Goal: Transaction & Acquisition: Book appointment/travel/reservation

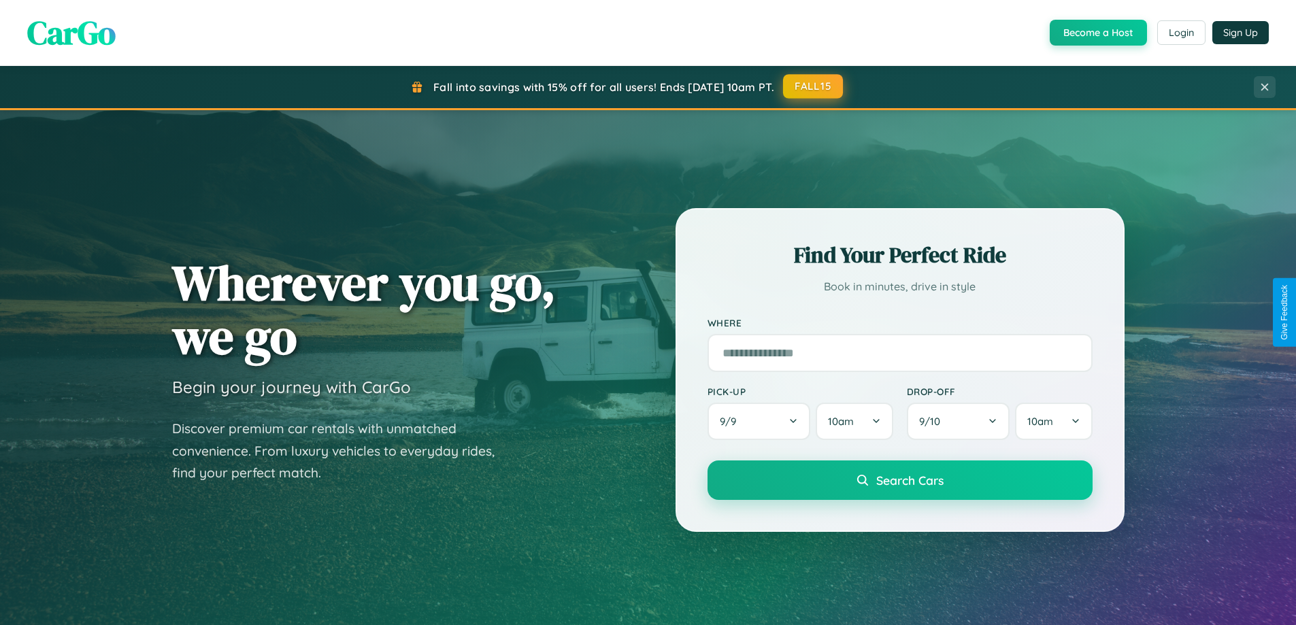
click at [814, 86] on button "FALL15" at bounding box center [813, 86] width 60 height 24
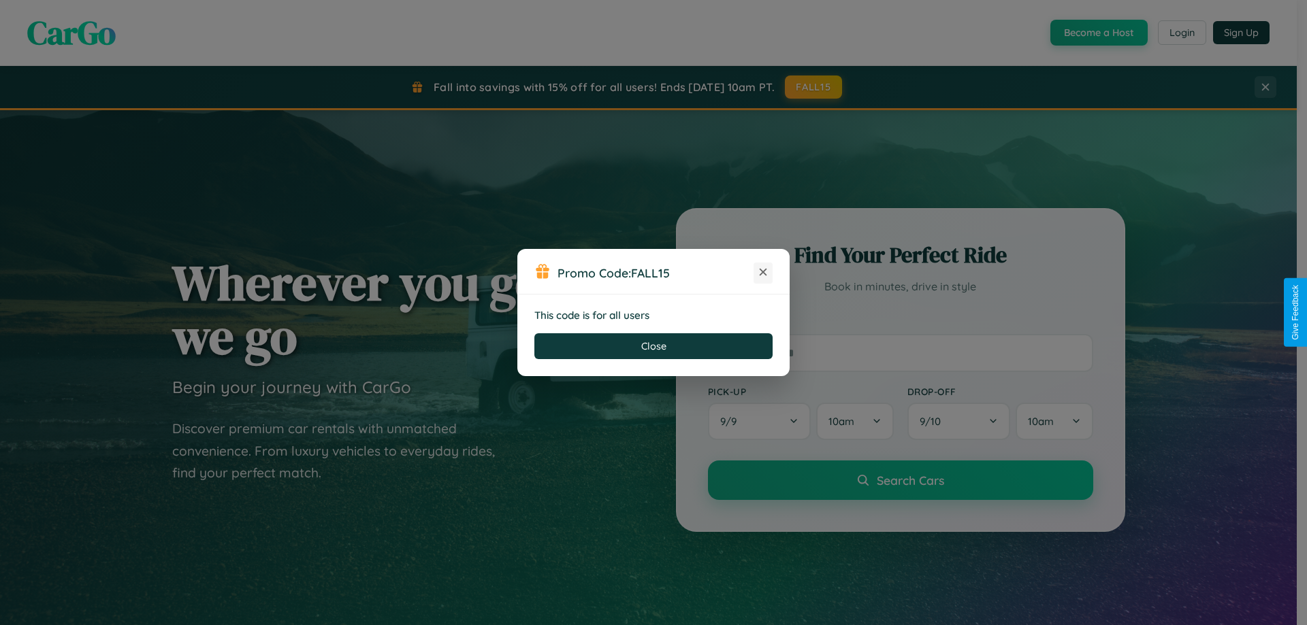
click at [763, 273] on icon at bounding box center [763, 272] width 14 height 14
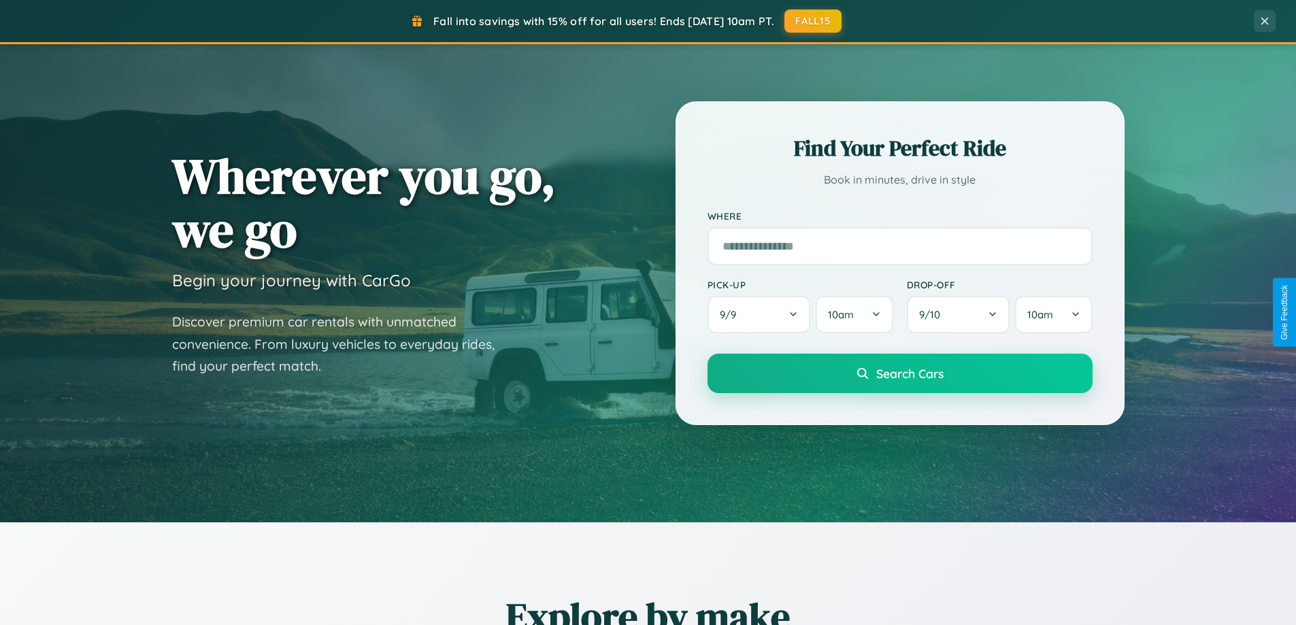
scroll to position [2619, 0]
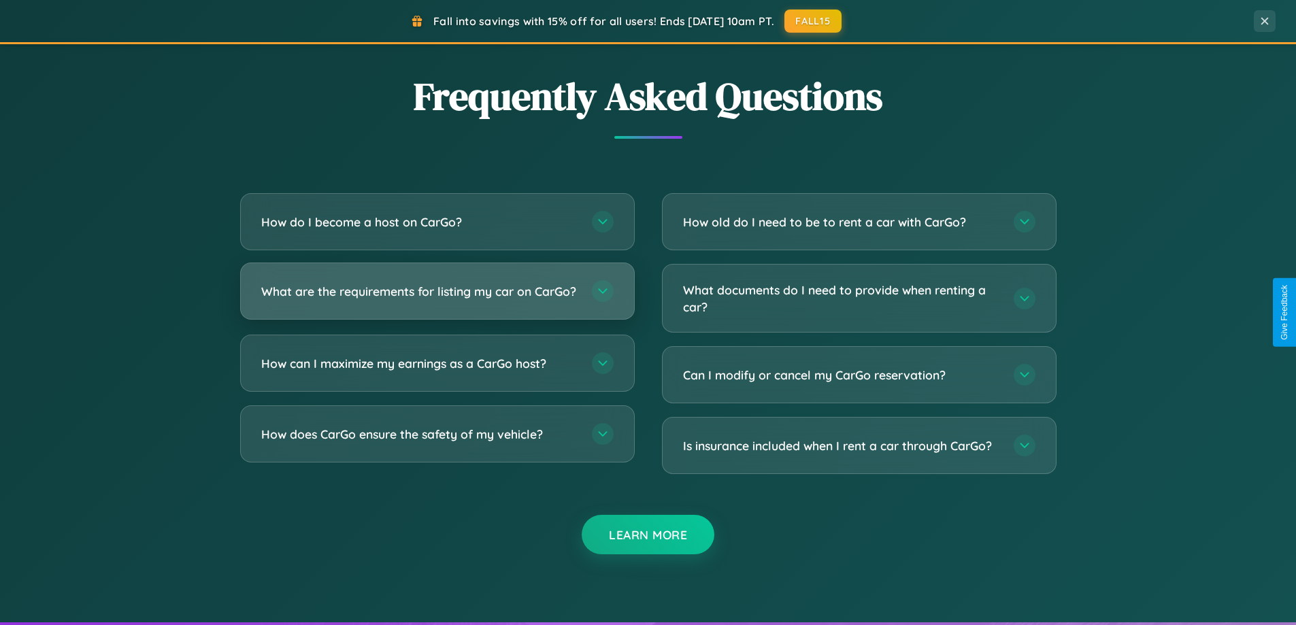
click at [437, 298] on h3 "What are the requirements for listing my car on CarGo?" at bounding box center [419, 291] width 317 height 17
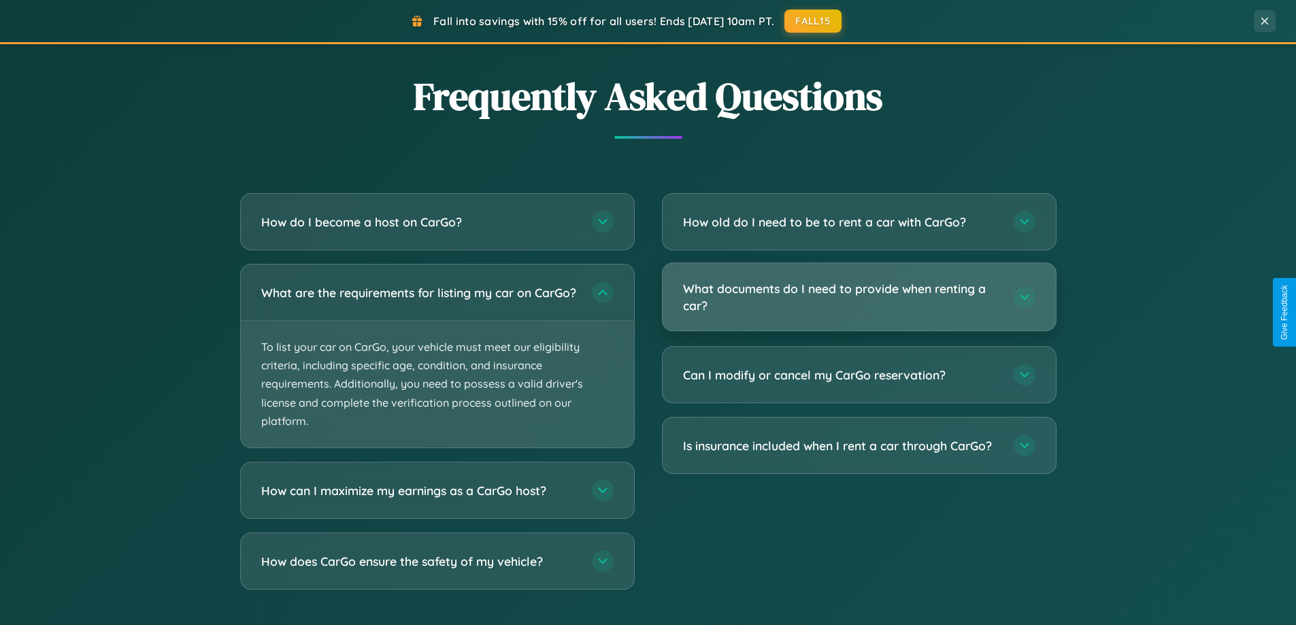
click at [859, 297] on h3 "What documents do I need to provide when renting a car?" at bounding box center [841, 296] width 317 height 33
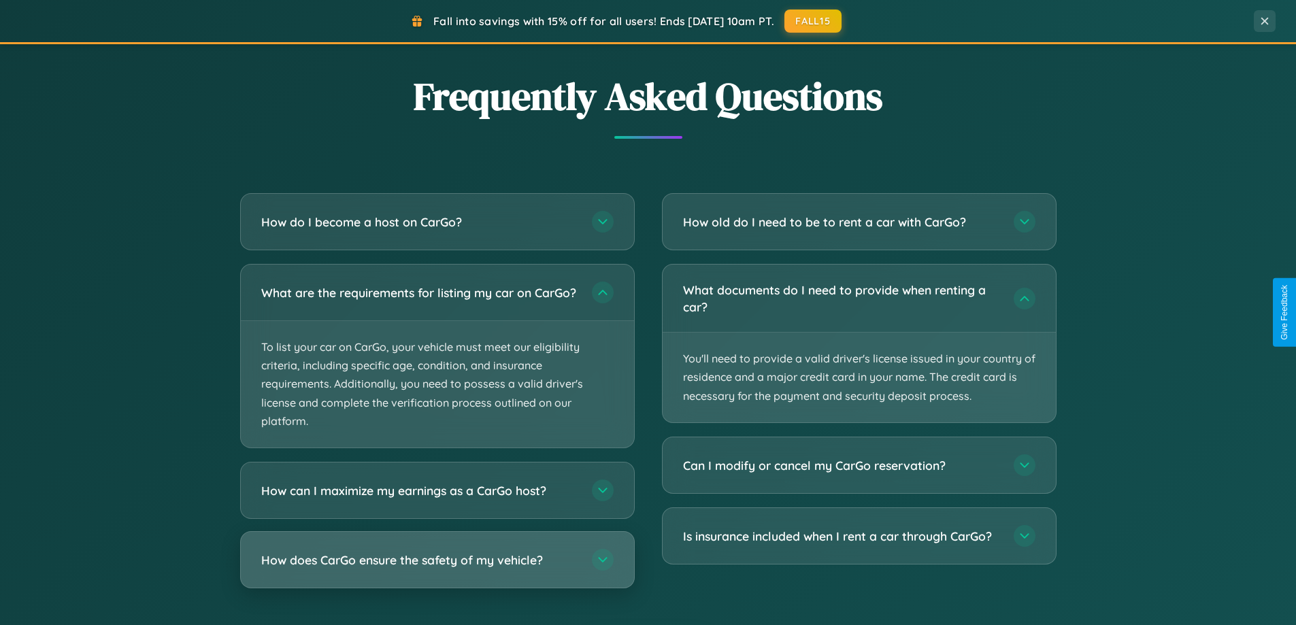
click at [437, 569] on h3 "How does CarGo ensure the safety of my vehicle?" at bounding box center [419, 560] width 317 height 17
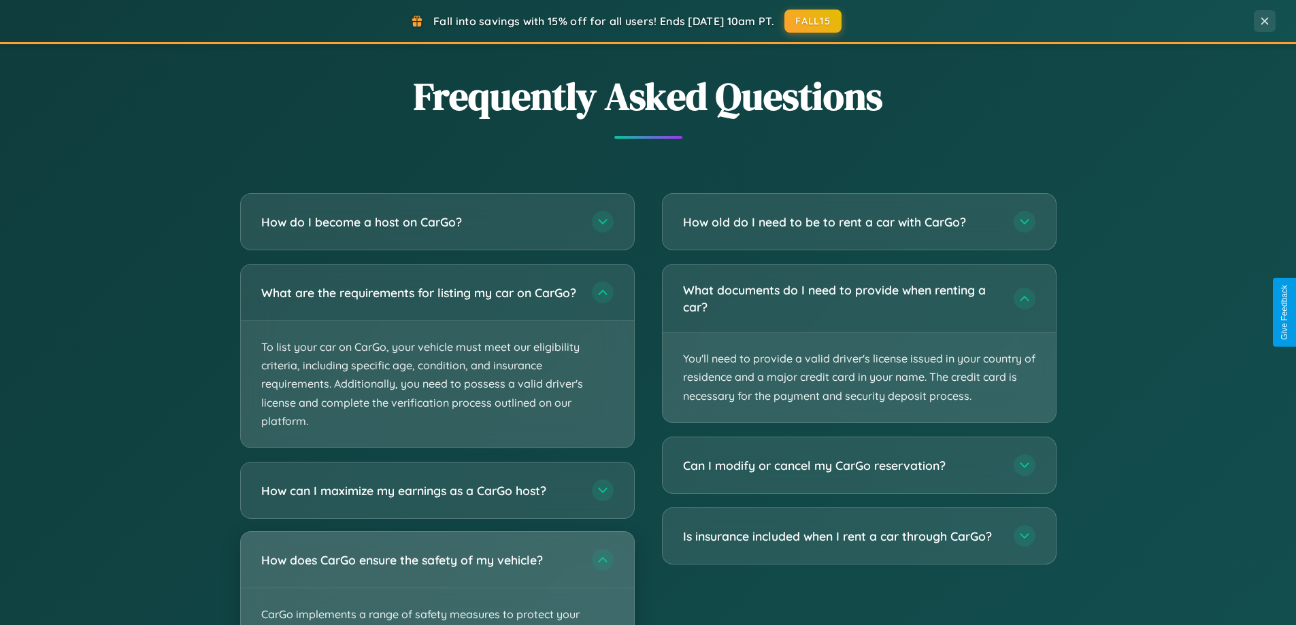
click at [437, 584] on div "How does CarGo ensure the safety of my vehicle?" at bounding box center [437, 560] width 393 height 56
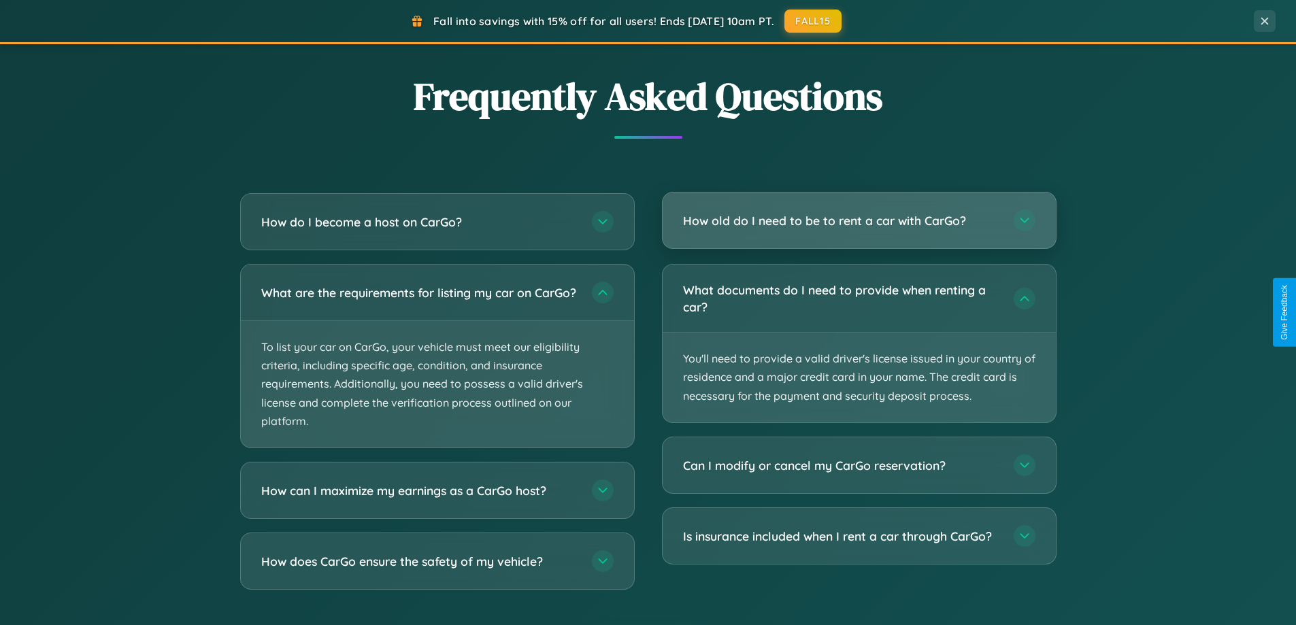
click at [859, 220] on h3 "How old do I need to be to rent a car with CarGo?" at bounding box center [841, 220] width 317 height 17
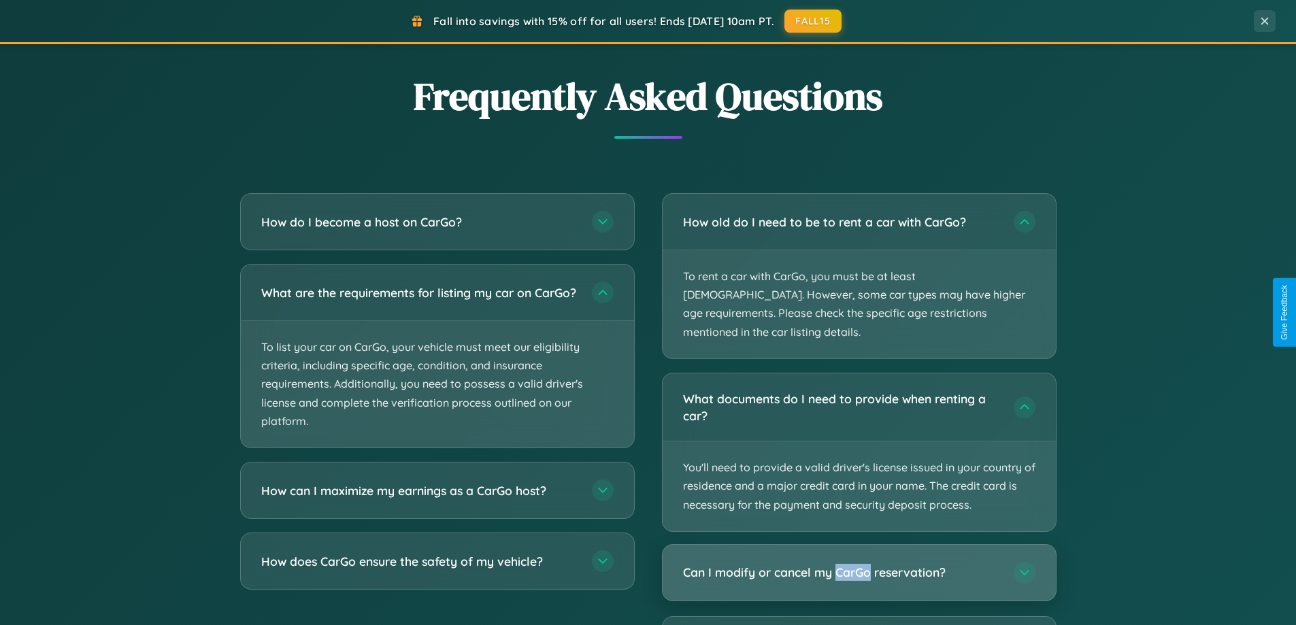
click at [859, 564] on h3 "Can I modify or cancel my CarGo reservation?" at bounding box center [841, 572] width 317 height 17
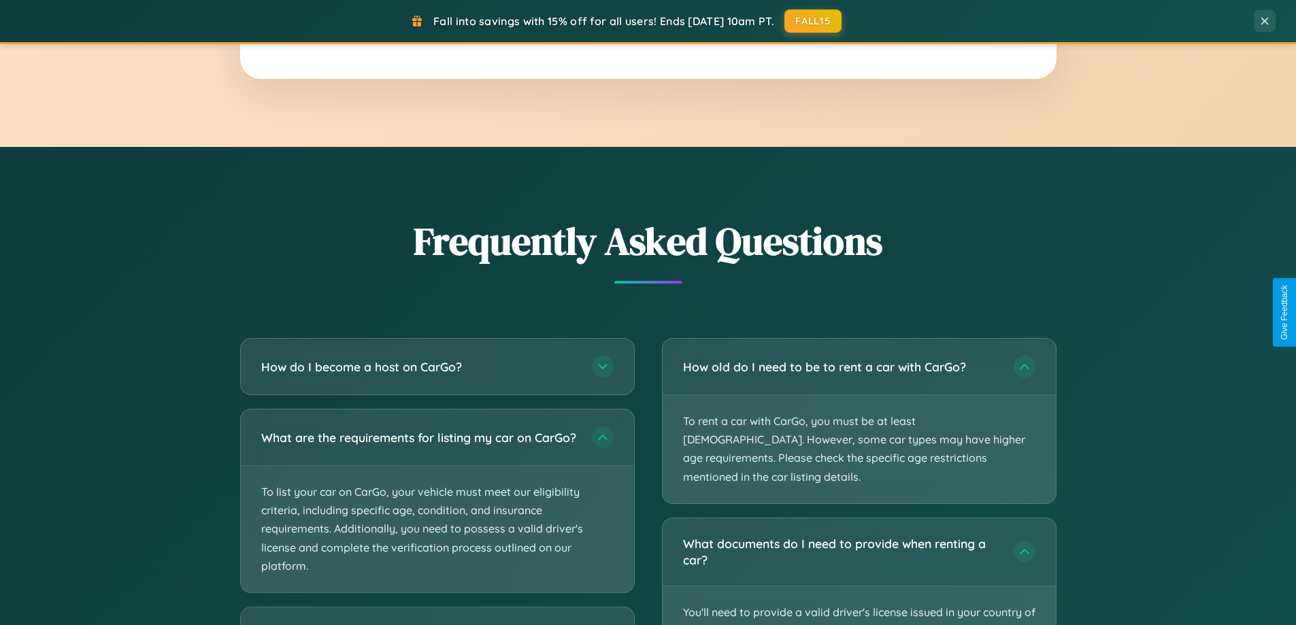
scroll to position [40, 0]
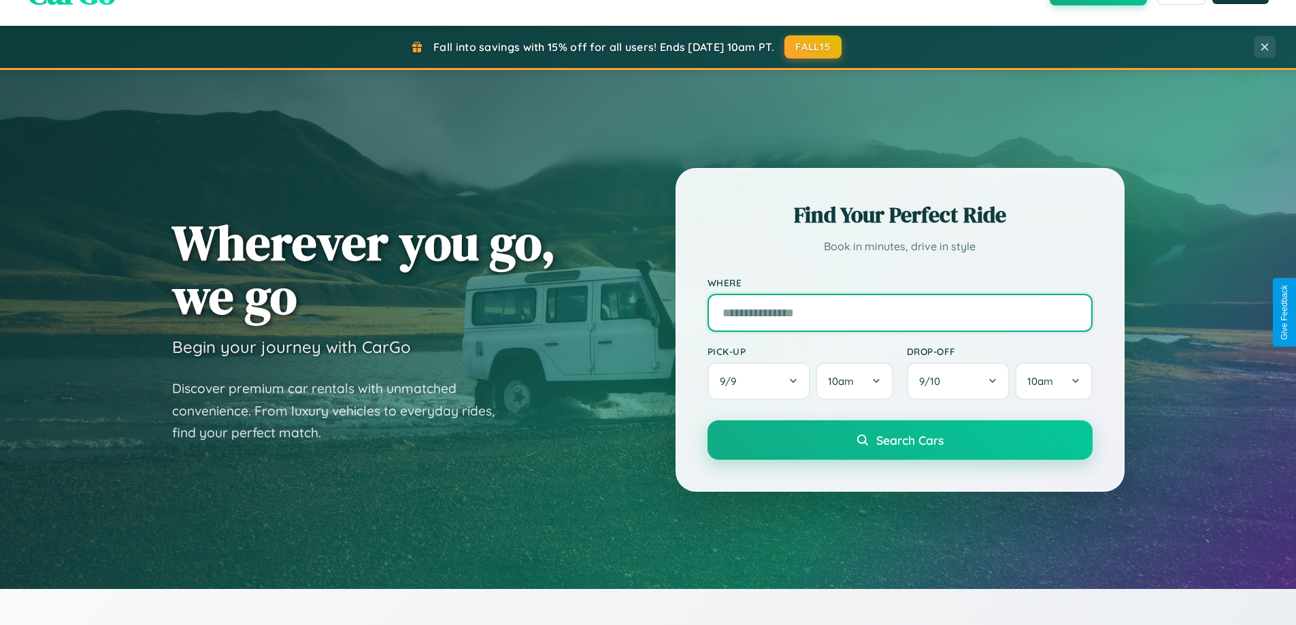
click at [900, 312] on input "text" at bounding box center [900, 313] width 385 height 38
type input "*****"
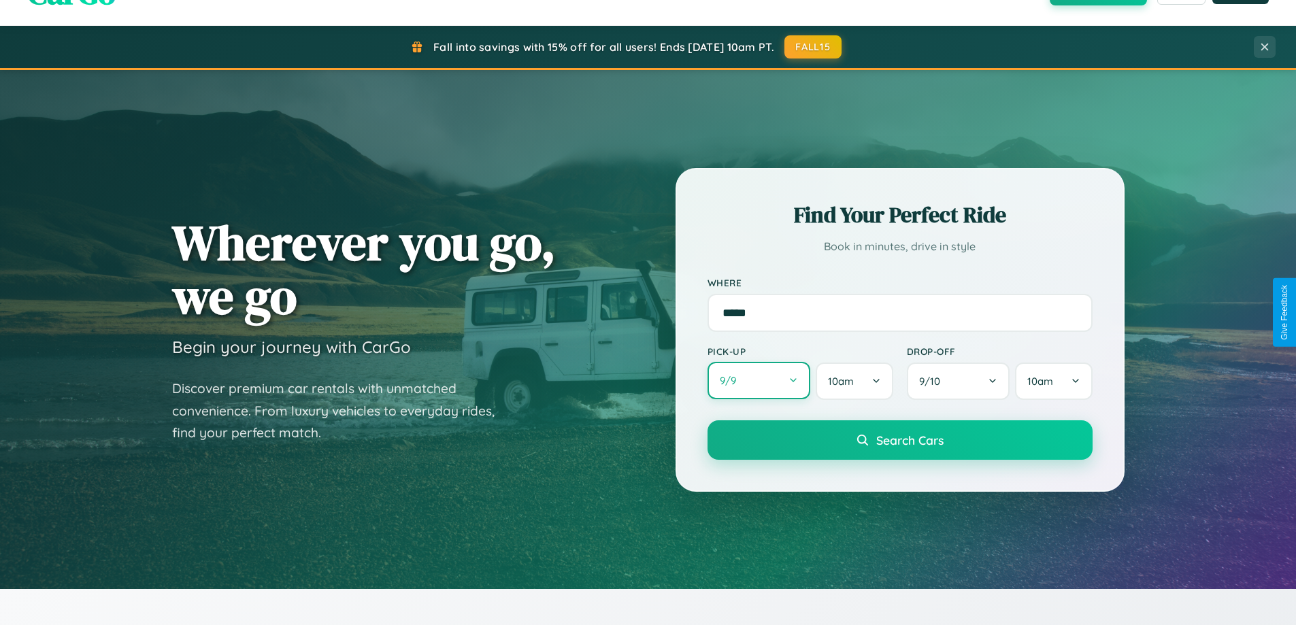
click at [759, 381] on button "9 / 9" at bounding box center [759, 380] width 103 height 37
select select "*"
select select "****"
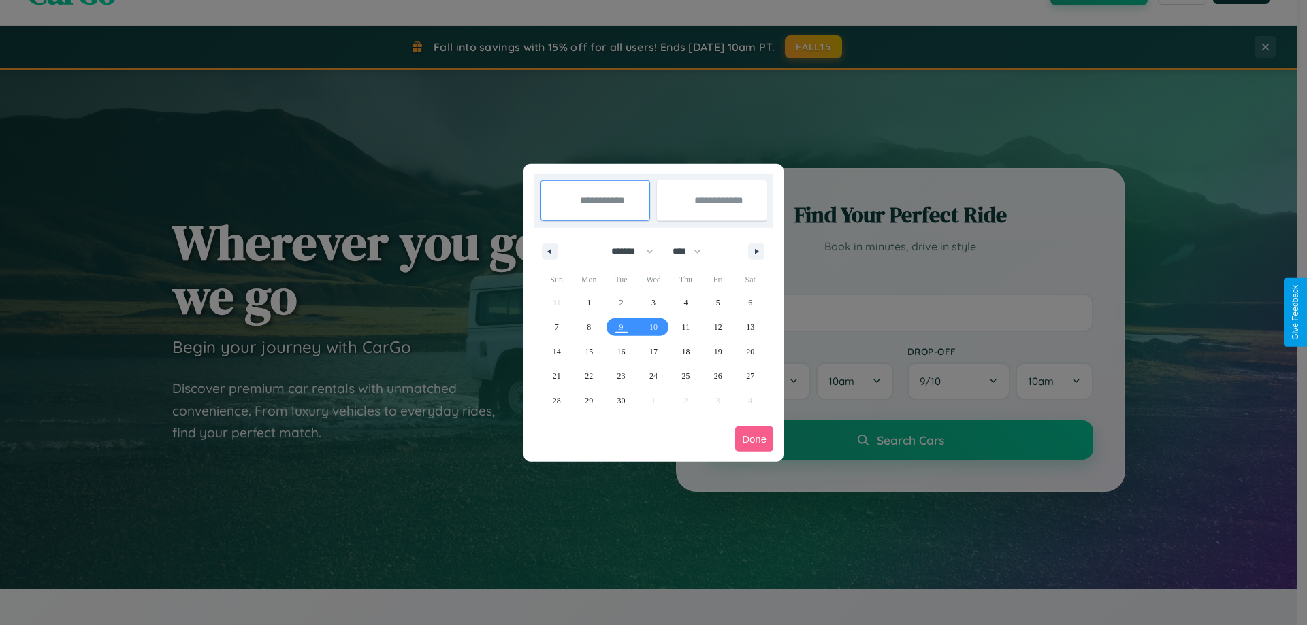
click at [626, 251] on select "******* ******** ***** ***** *** **** **** ****** ********* ******* ******** **…" at bounding box center [630, 251] width 58 height 22
select select "*"
click at [693, 251] on select "**** **** **** **** **** **** **** **** **** **** **** **** **** **** **** ****…" at bounding box center [686, 251] width 41 height 22
select select "****"
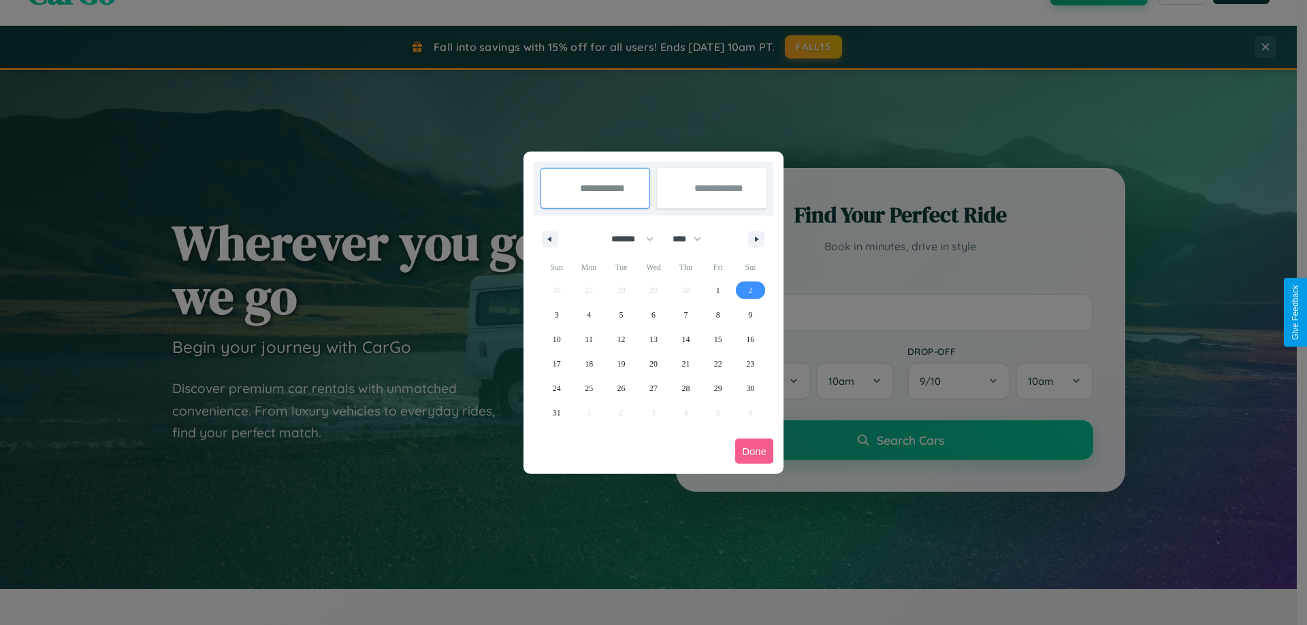
click at [750, 290] on span "2" at bounding box center [750, 290] width 4 height 24
type input "**********"
click at [750, 314] on span "9" at bounding box center [750, 315] width 4 height 24
type input "**********"
click at [754, 451] on button "Done" at bounding box center [754, 451] width 38 height 25
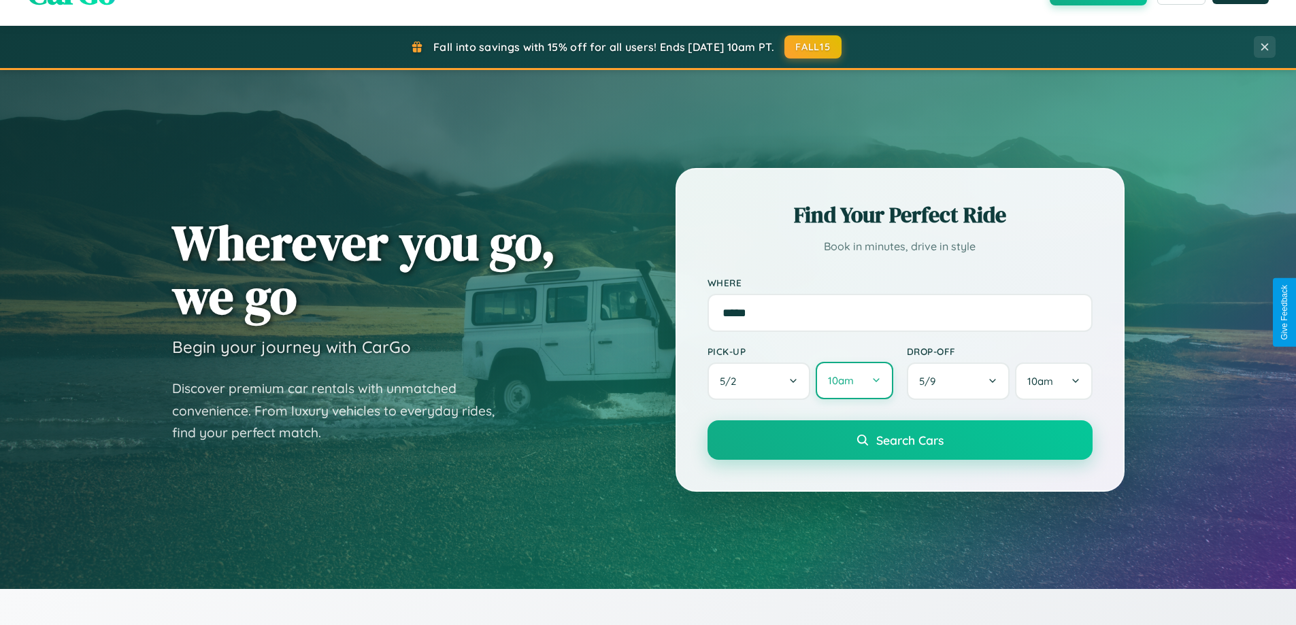
click at [854, 381] on button "10am" at bounding box center [854, 380] width 77 height 37
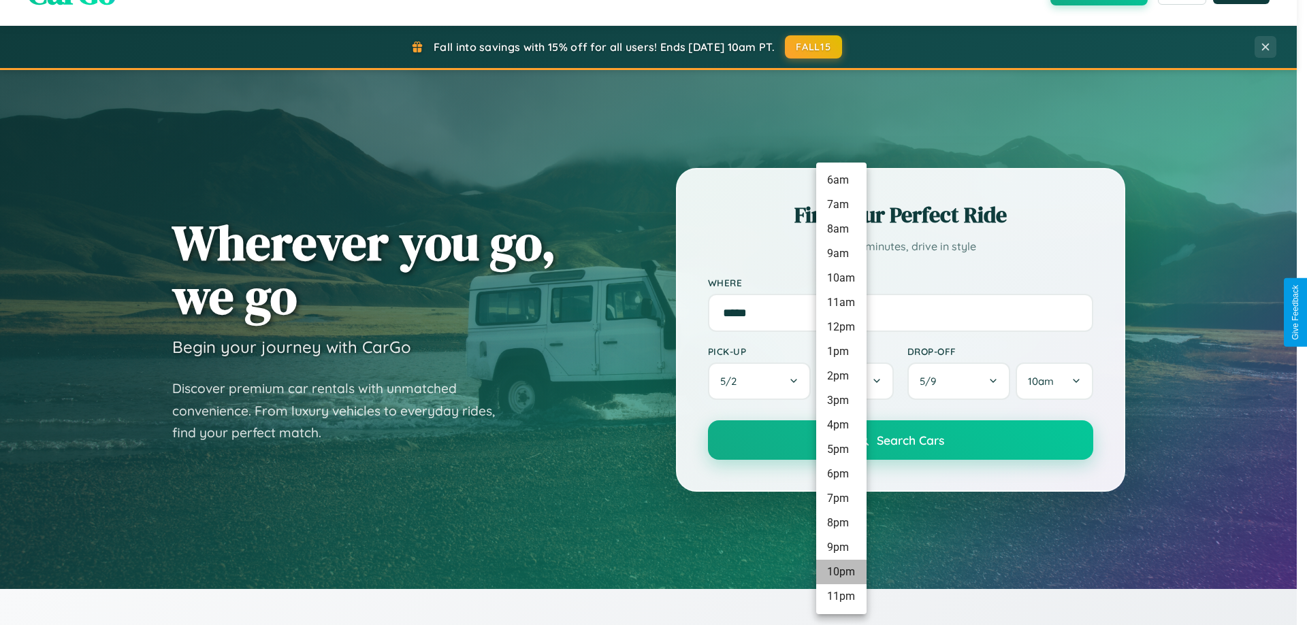
click at [840, 572] on li "10pm" at bounding box center [841, 572] width 50 height 24
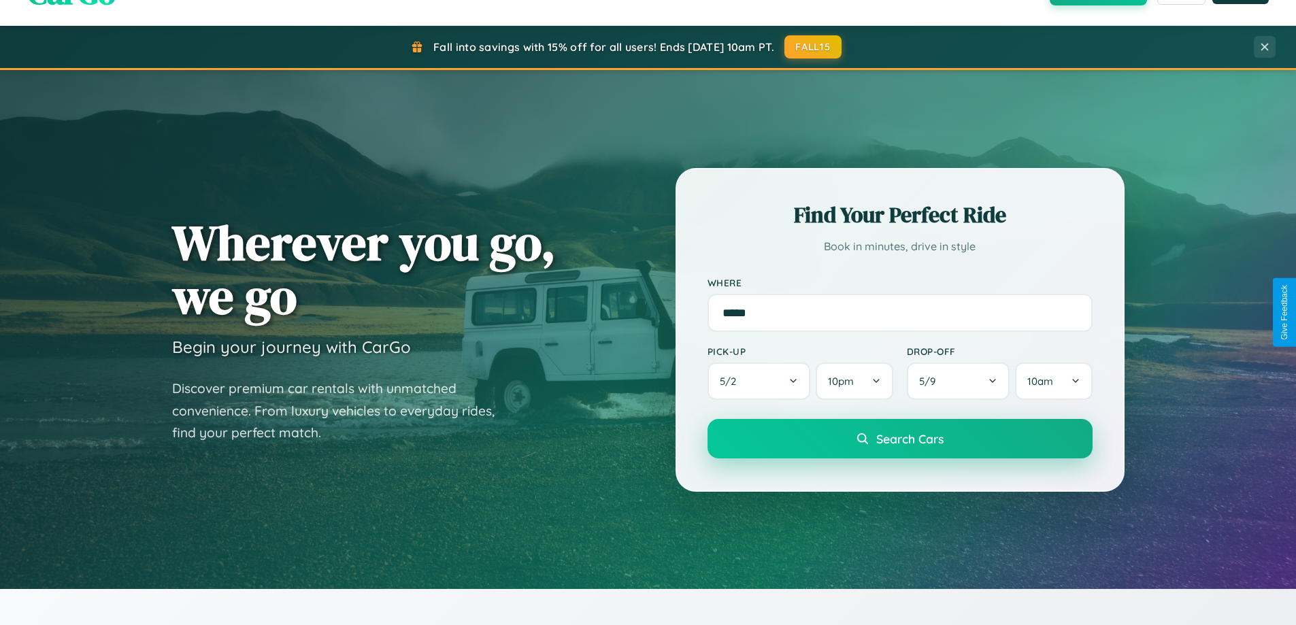
click at [900, 440] on span "Search Cars" at bounding box center [910, 438] width 67 height 15
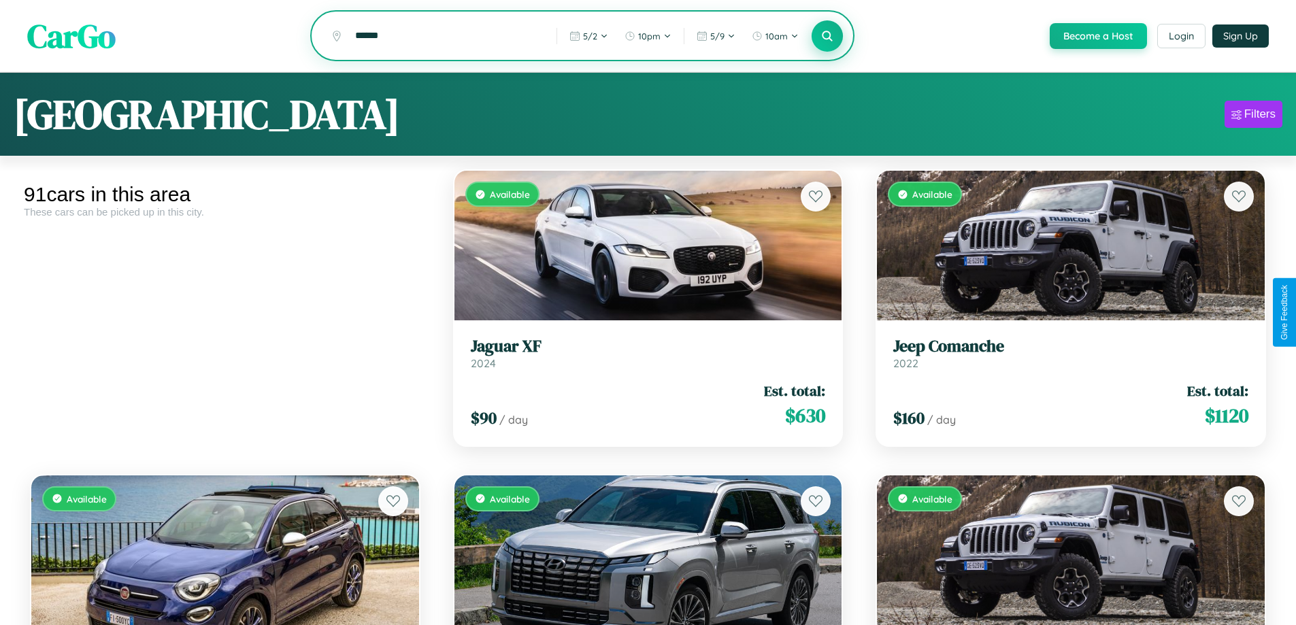
click at [827, 37] on icon at bounding box center [827, 35] width 13 height 13
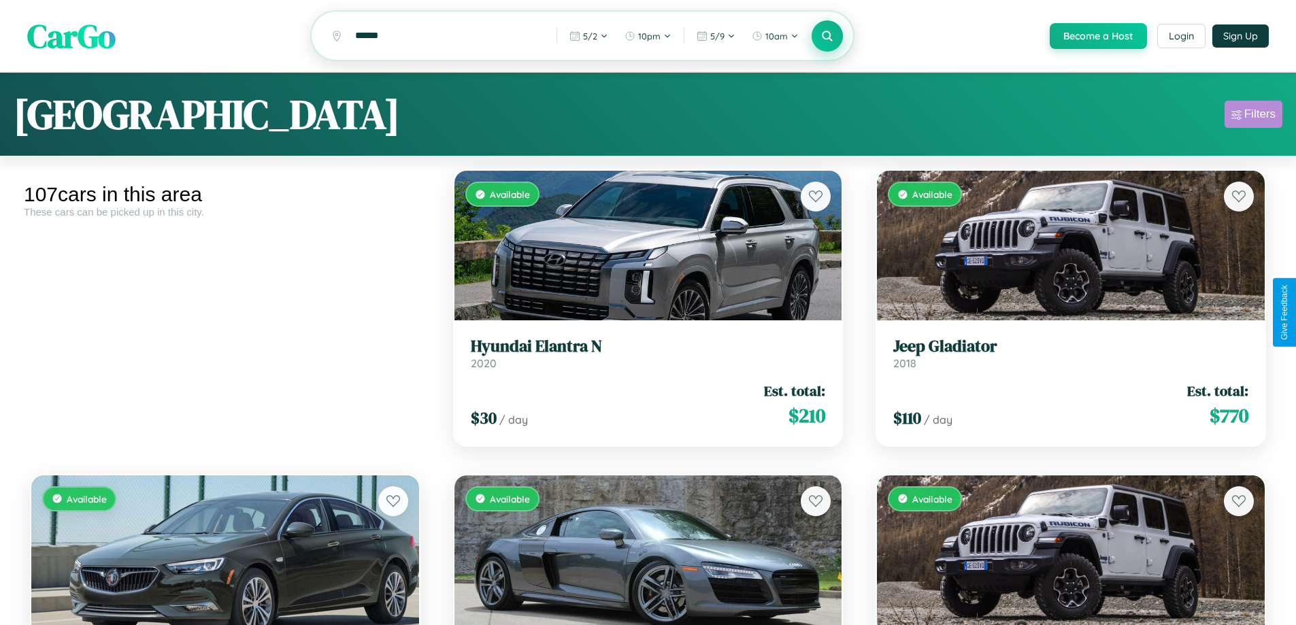
click at [1254, 116] on div "Filters" at bounding box center [1260, 115] width 31 height 14
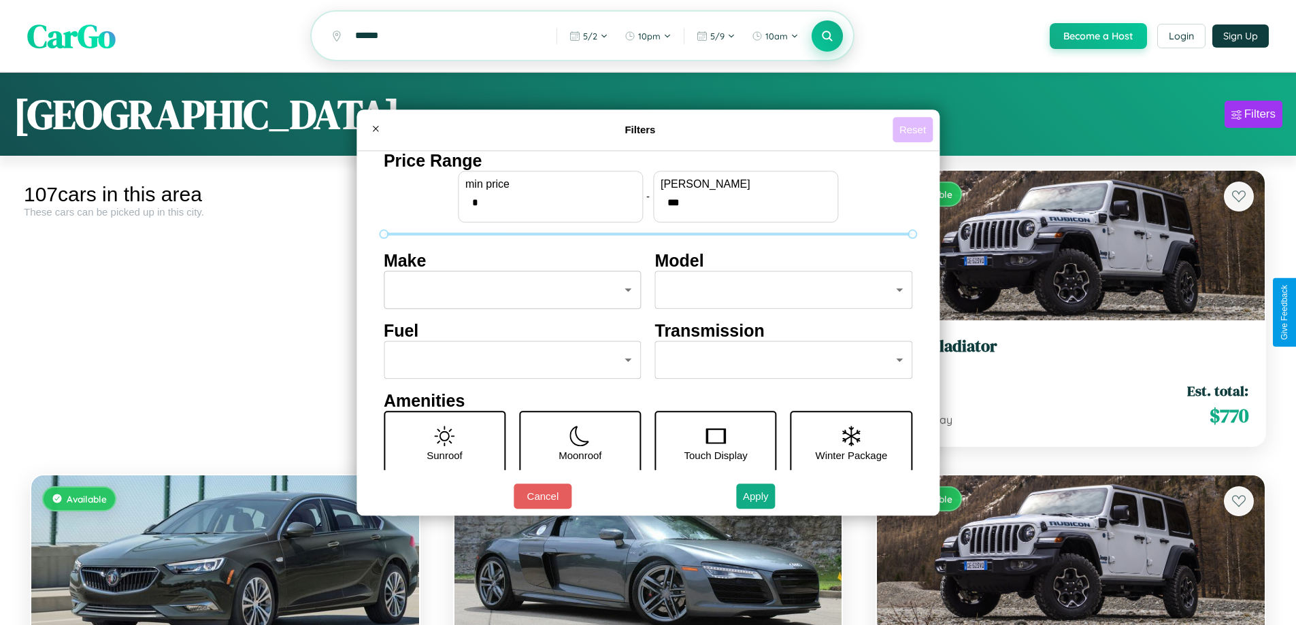
click at [915, 129] on button "Reset" at bounding box center [913, 129] width 40 height 25
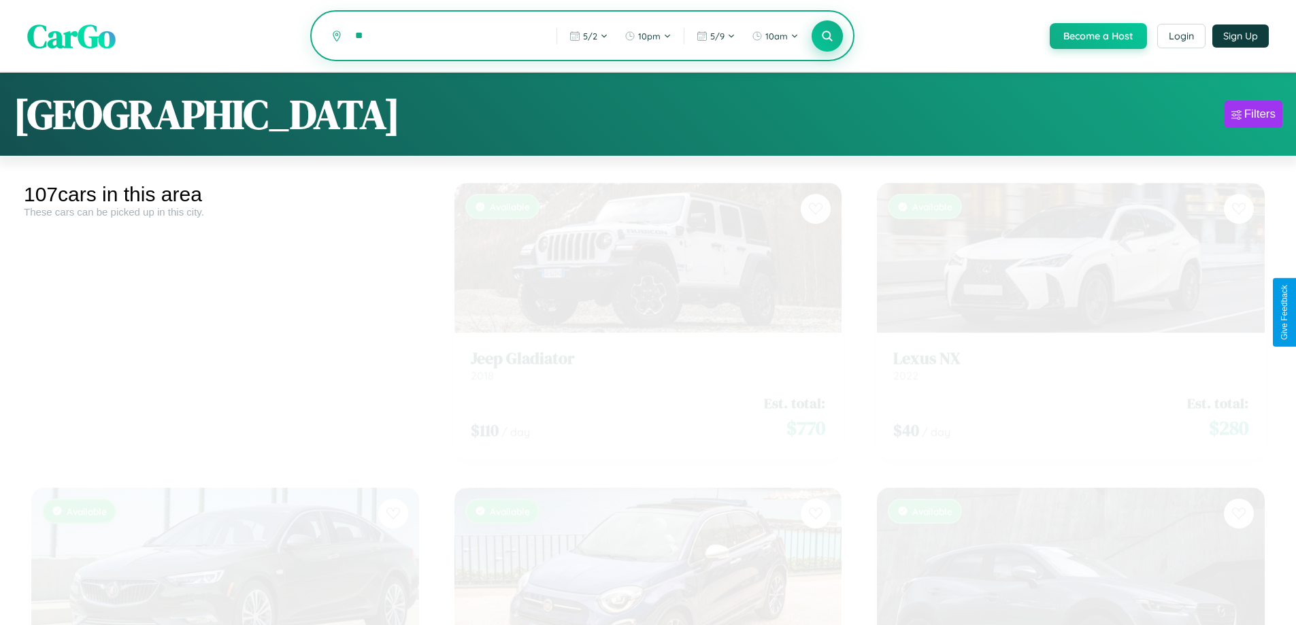
type input "*"
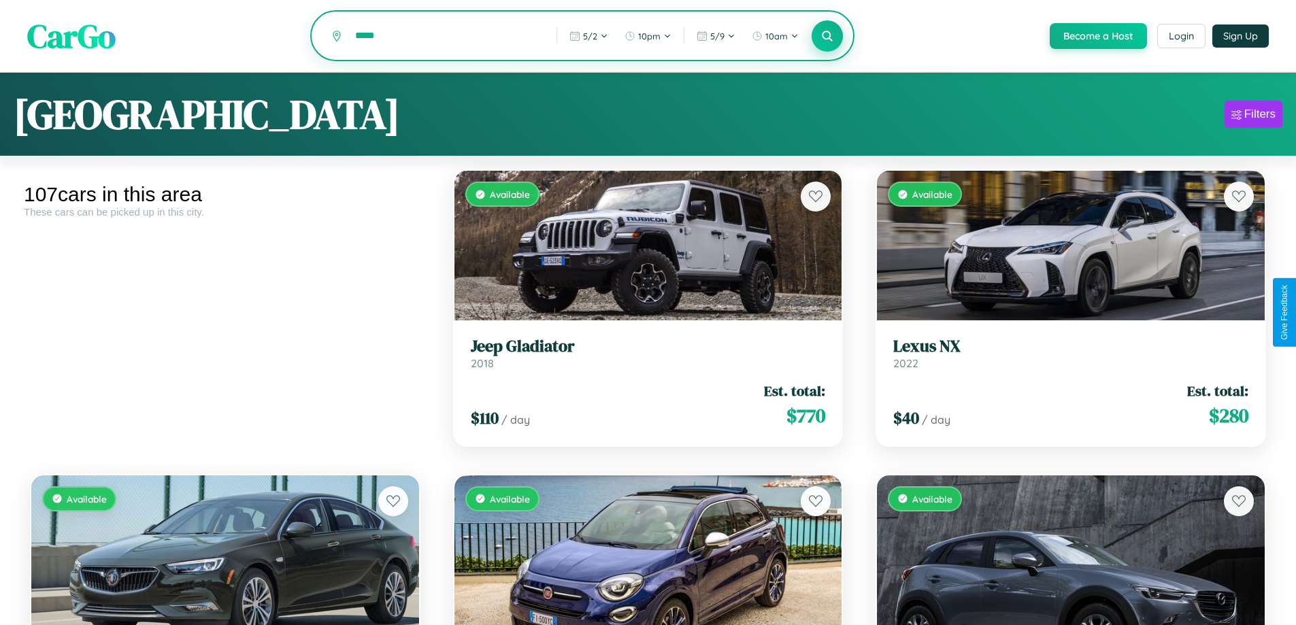
type input "*****"
click at [827, 37] on icon at bounding box center [827, 35] width 13 height 13
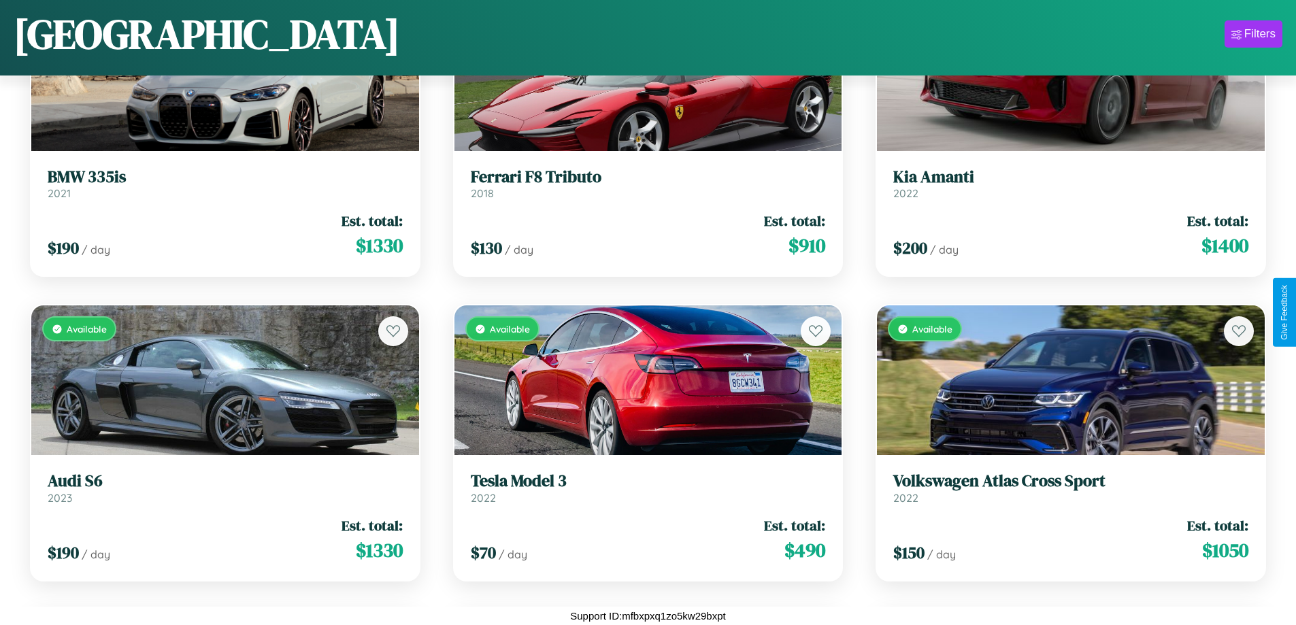
scroll to position [5981, 0]
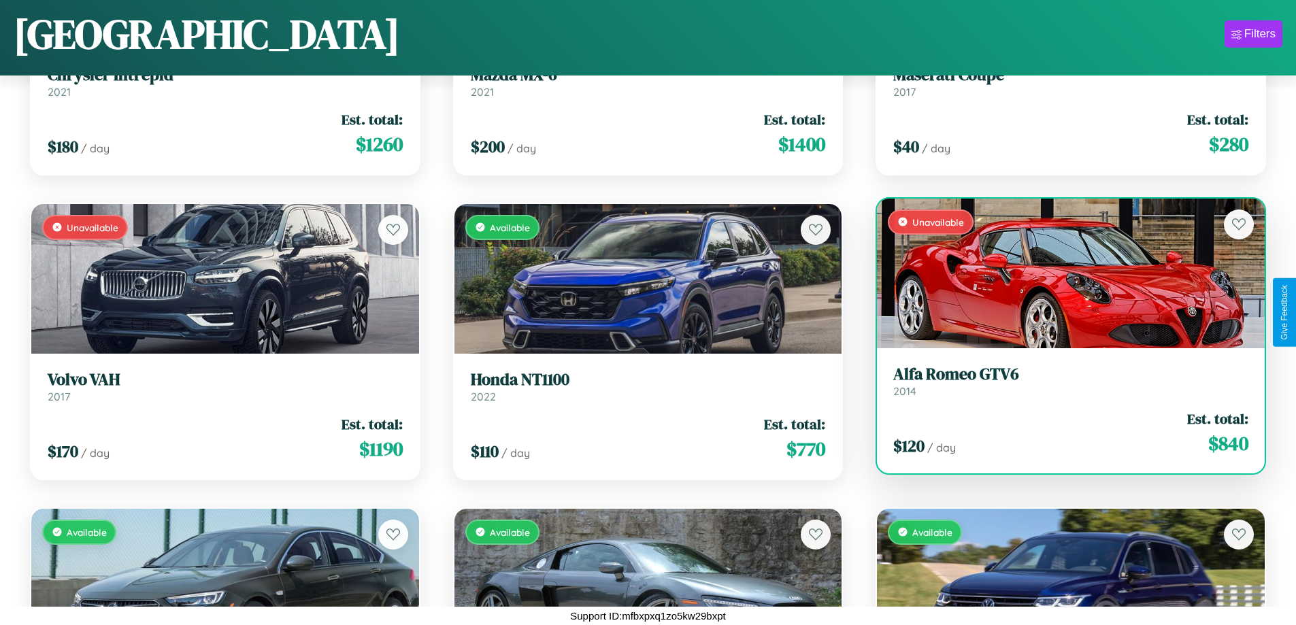
click at [1062, 274] on div "Unavailable" at bounding box center [1071, 274] width 388 height 150
click at [1062, 273] on div "Unavailable" at bounding box center [1071, 274] width 388 height 150
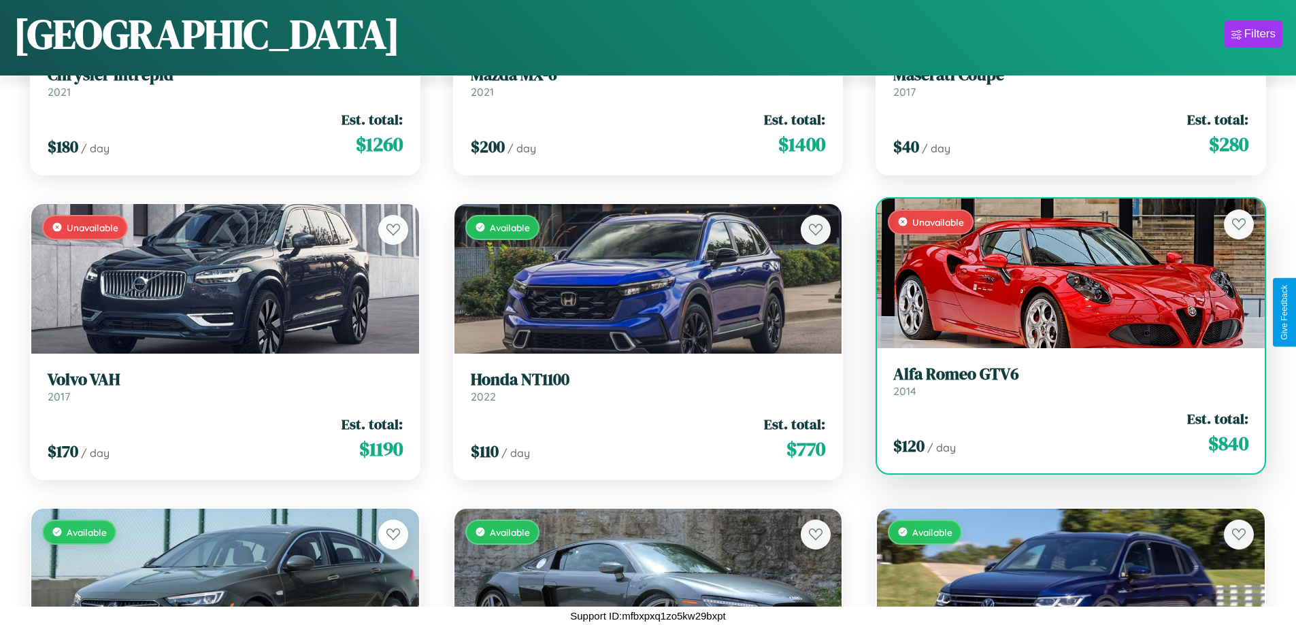
click at [1062, 273] on div "Unavailable" at bounding box center [1071, 274] width 388 height 150
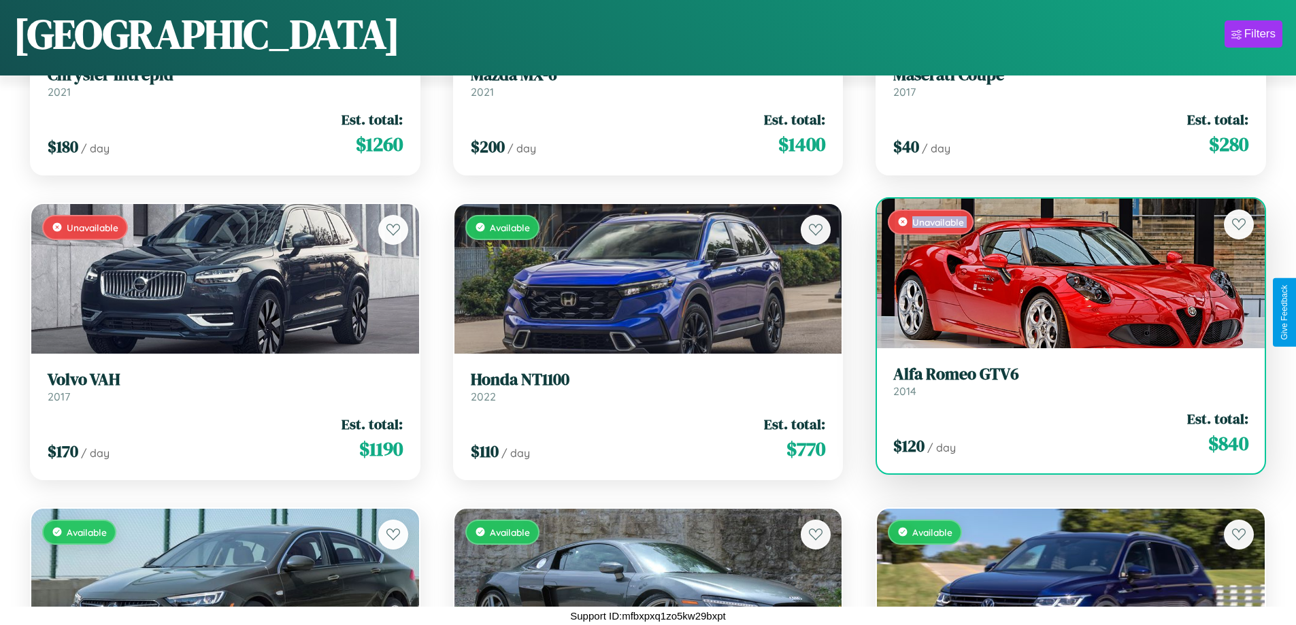
click at [1062, 273] on div "Unavailable" at bounding box center [1071, 274] width 388 height 150
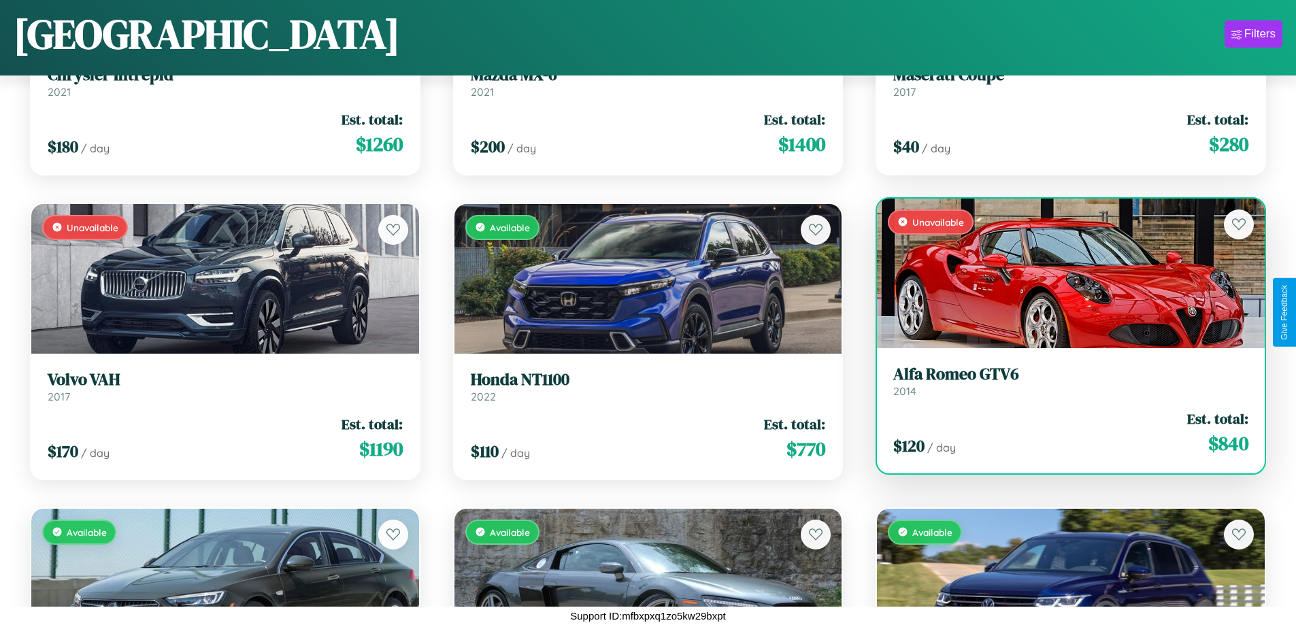
click at [1062, 273] on div "Unavailable" at bounding box center [1071, 274] width 388 height 150
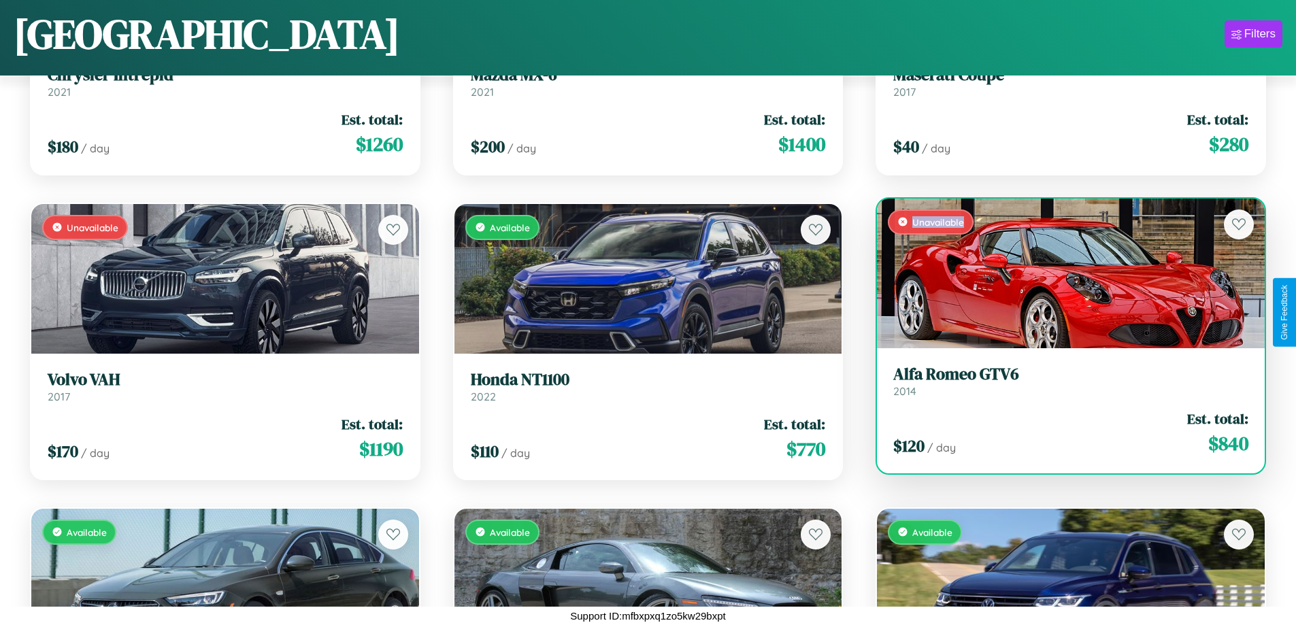
click at [1062, 273] on div "Unavailable" at bounding box center [1071, 274] width 388 height 150
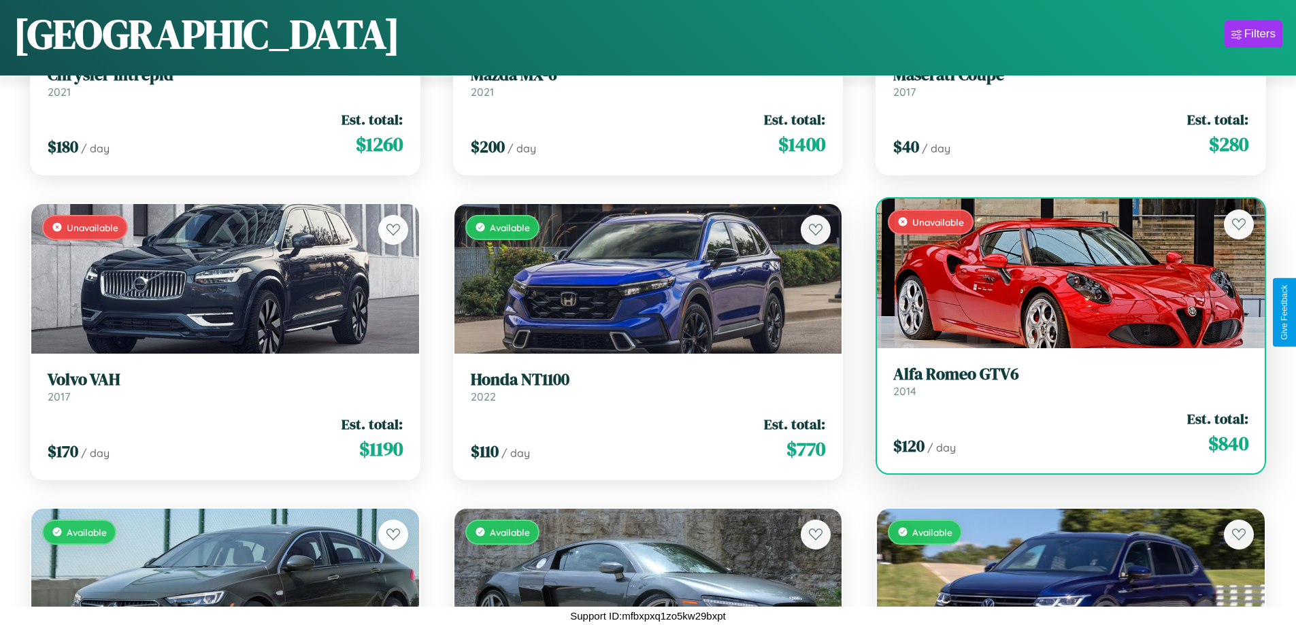
click at [1062, 381] on h3 "Alfa Romeo GTV6" at bounding box center [1071, 375] width 355 height 20
